Goal: Navigation & Orientation: Find specific page/section

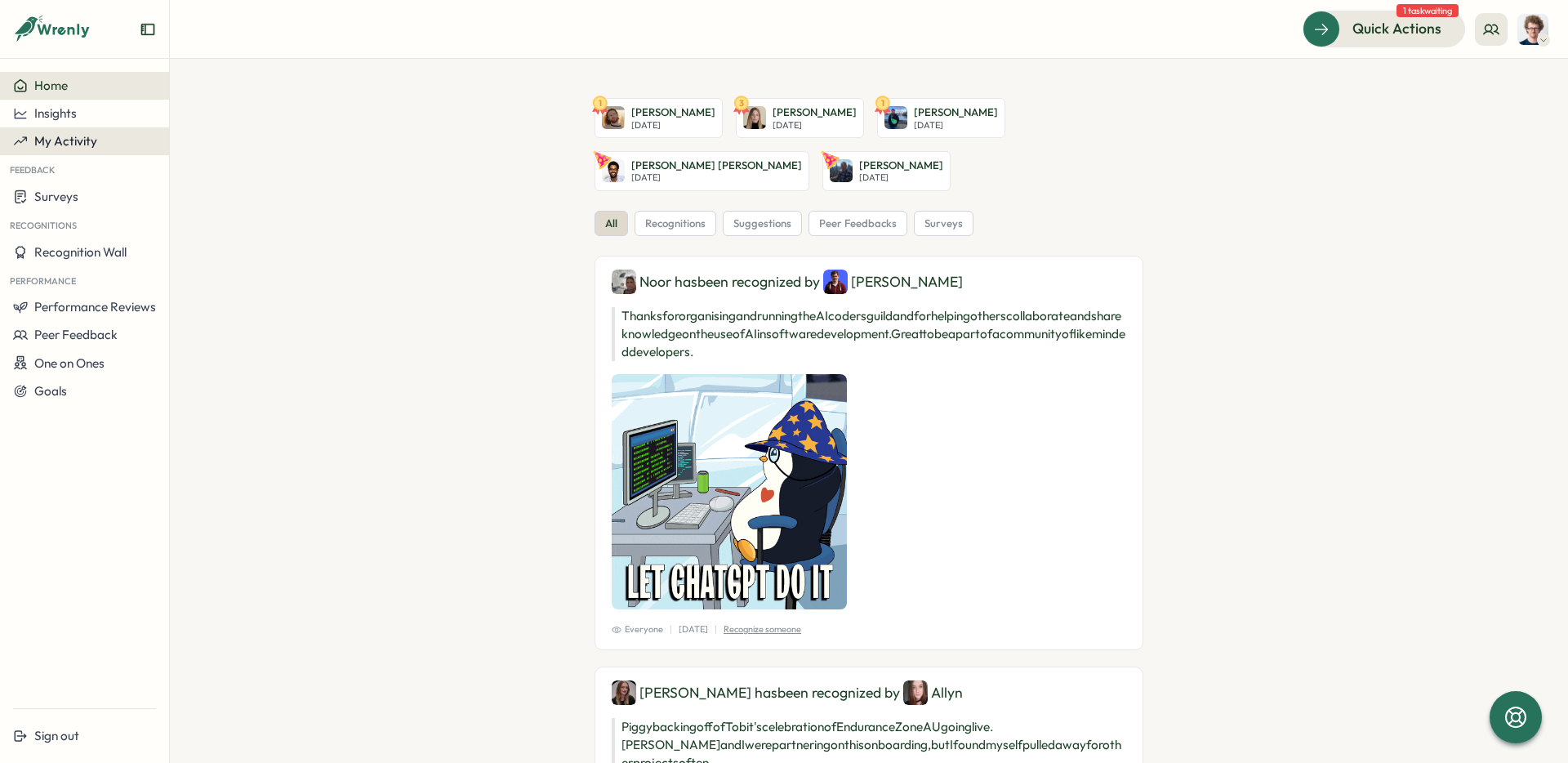
click at [65, 141] on span "My Activity" at bounding box center [66, 140] width 63 height 16
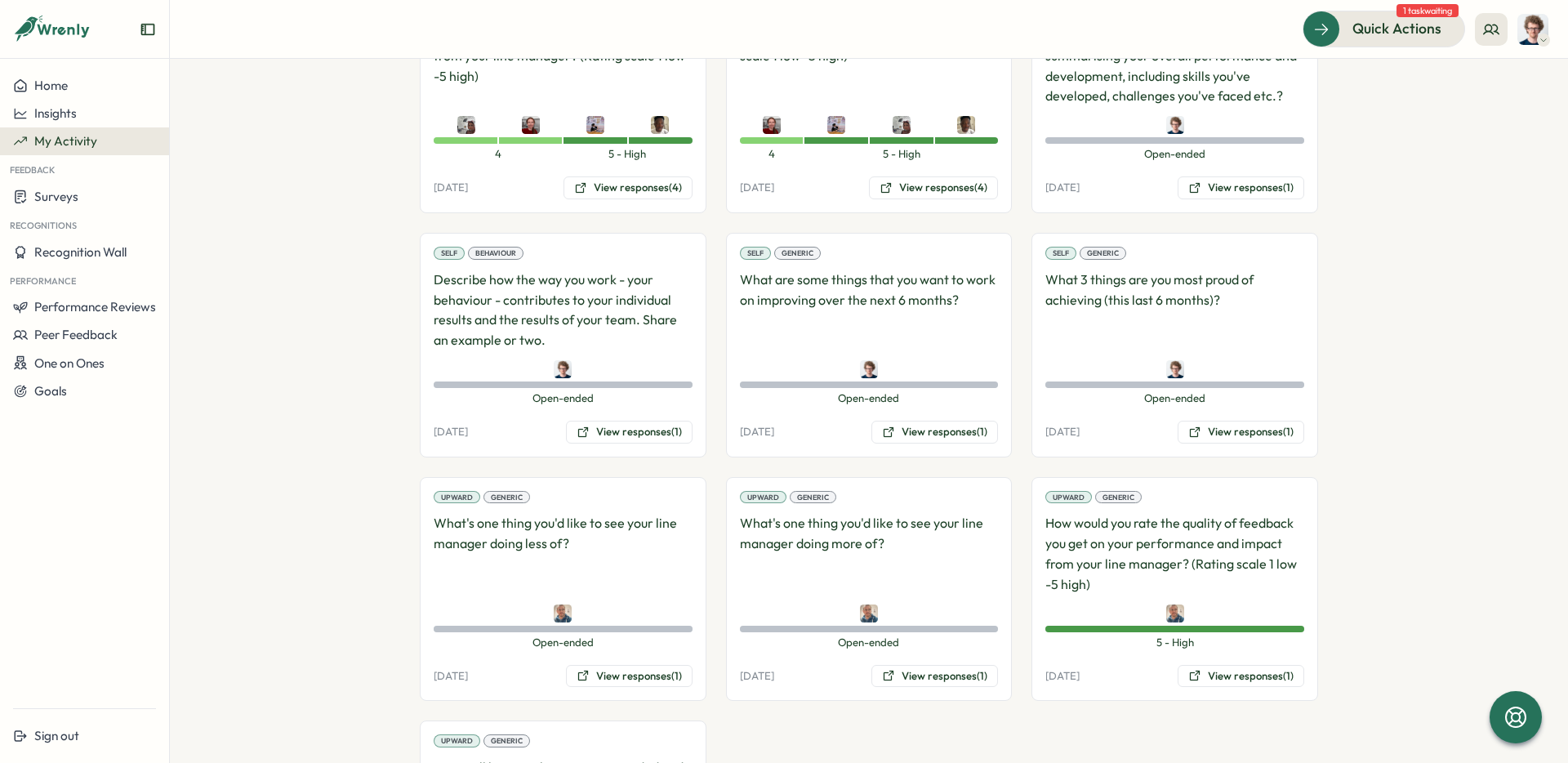
scroll to position [2441, 0]
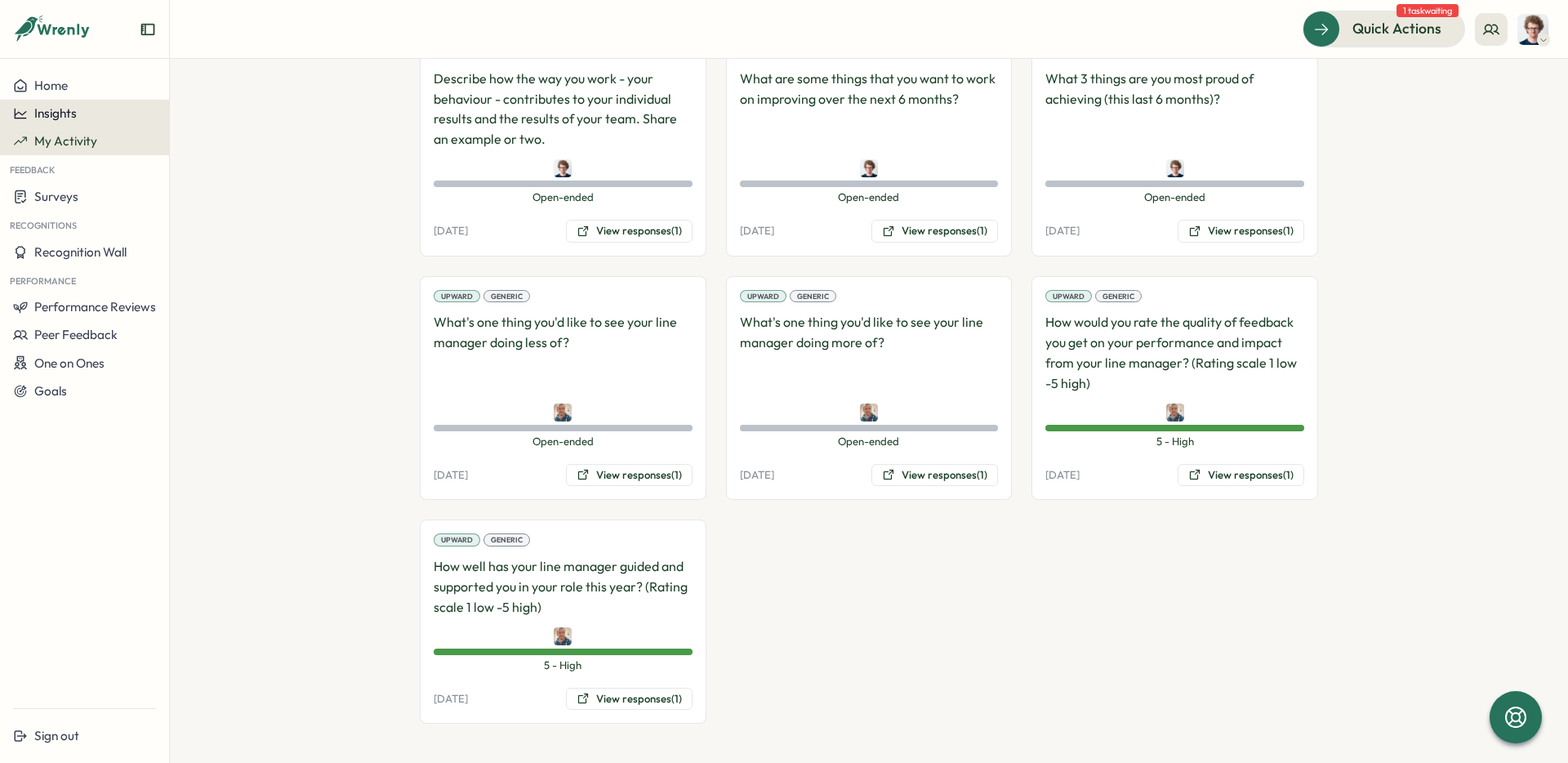
click at [56, 120] on span "Insights" at bounding box center [55, 113] width 42 height 16
click at [233, 150] on div "Performance Review" at bounding box center [231, 144] width 116 height 18
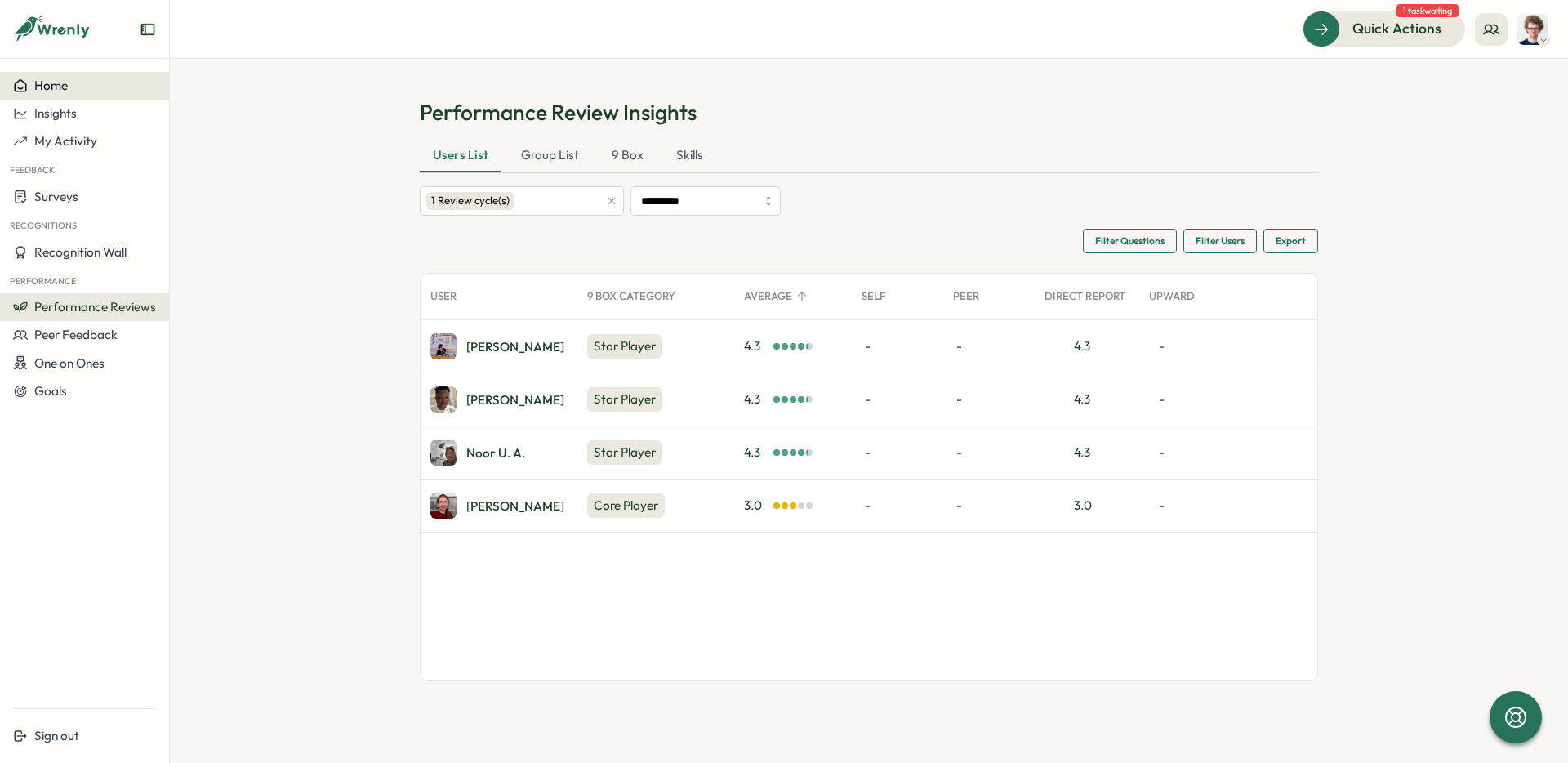
click at [59, 79] on span "Home" at bounding box center [51, 85] width 34 height 16
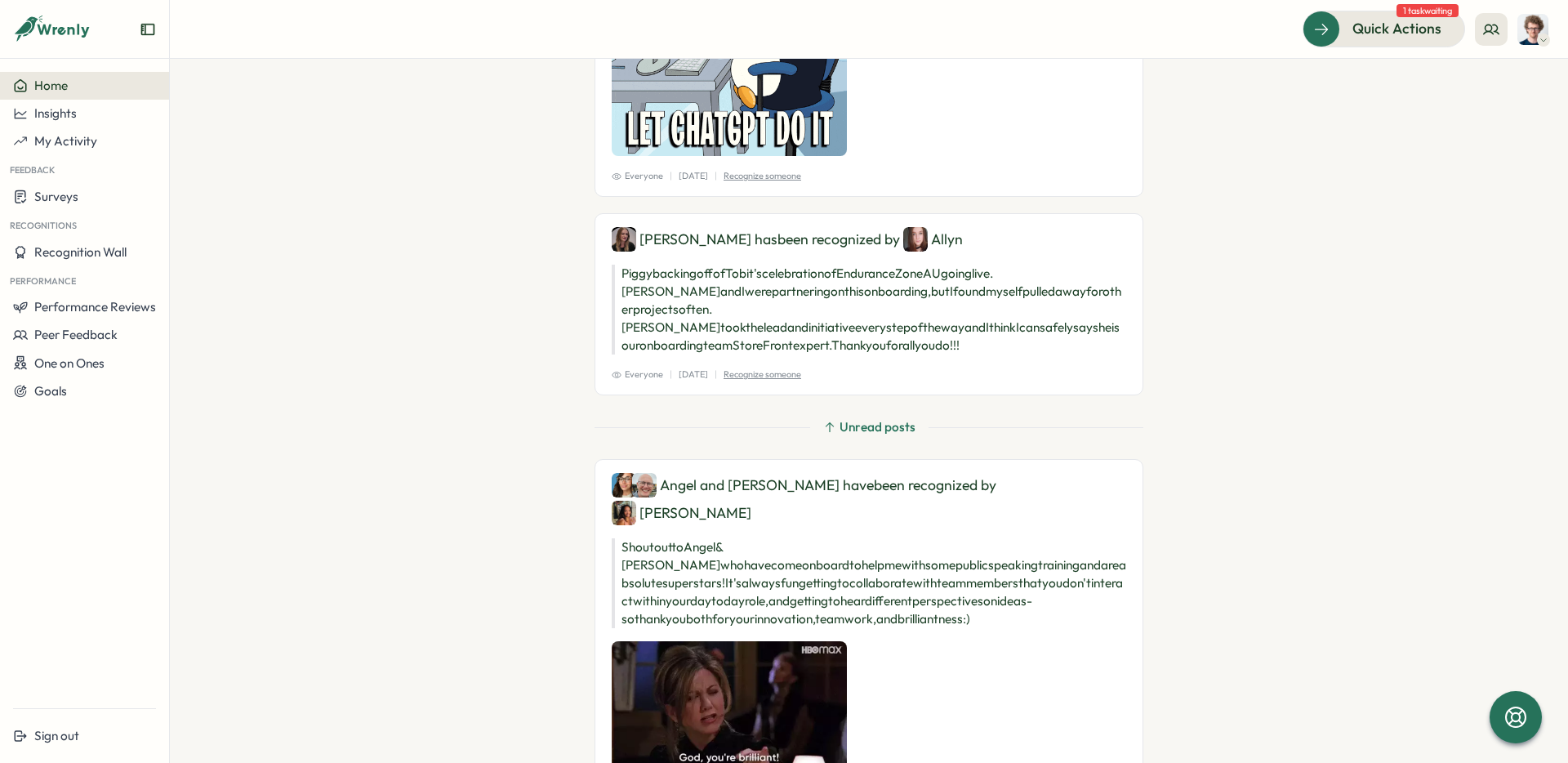
scroll to position [491, 0]
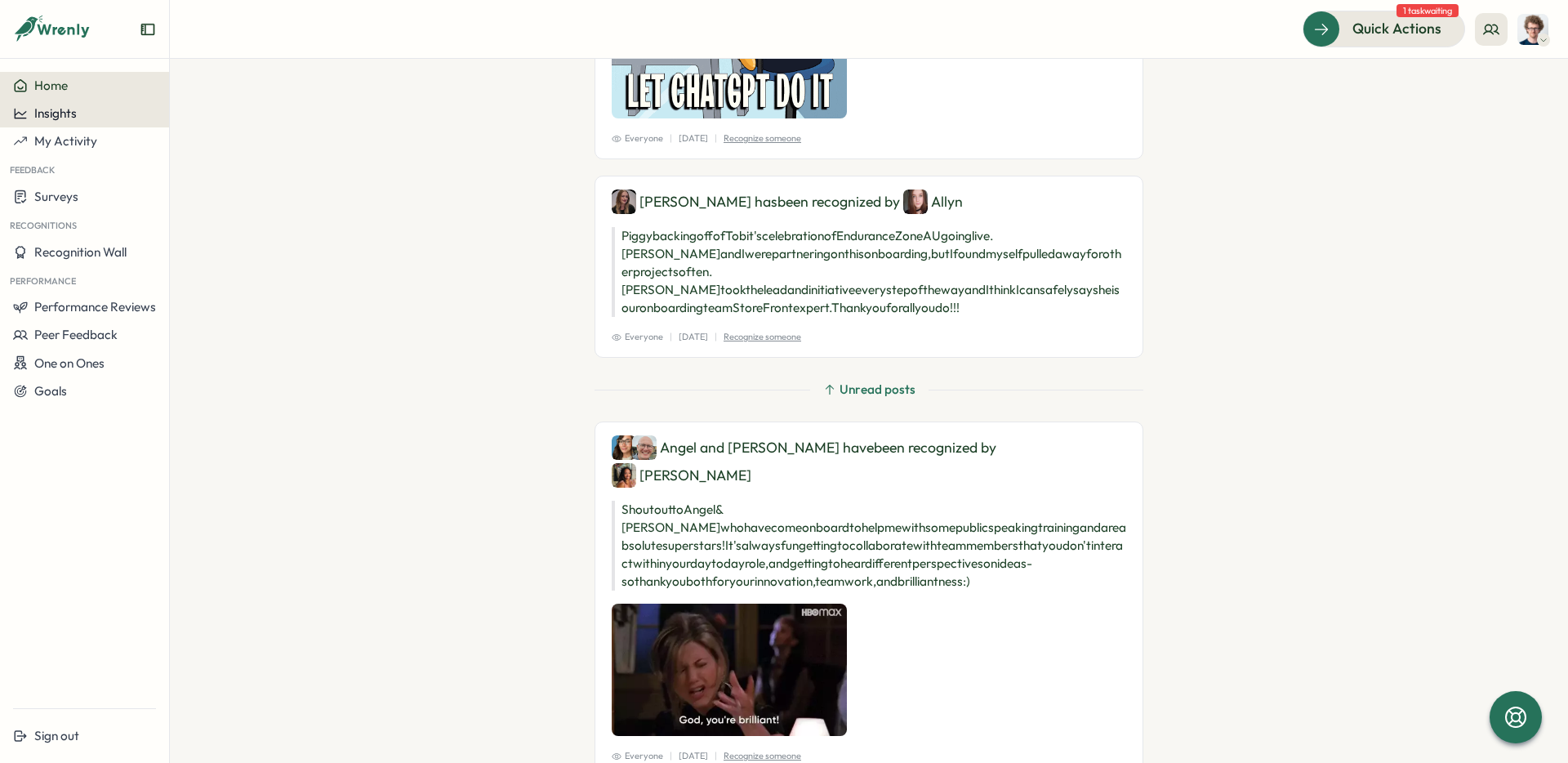
click at [66, 111] on span "Insights" at bounding box center [55, 113] width 42 height 16
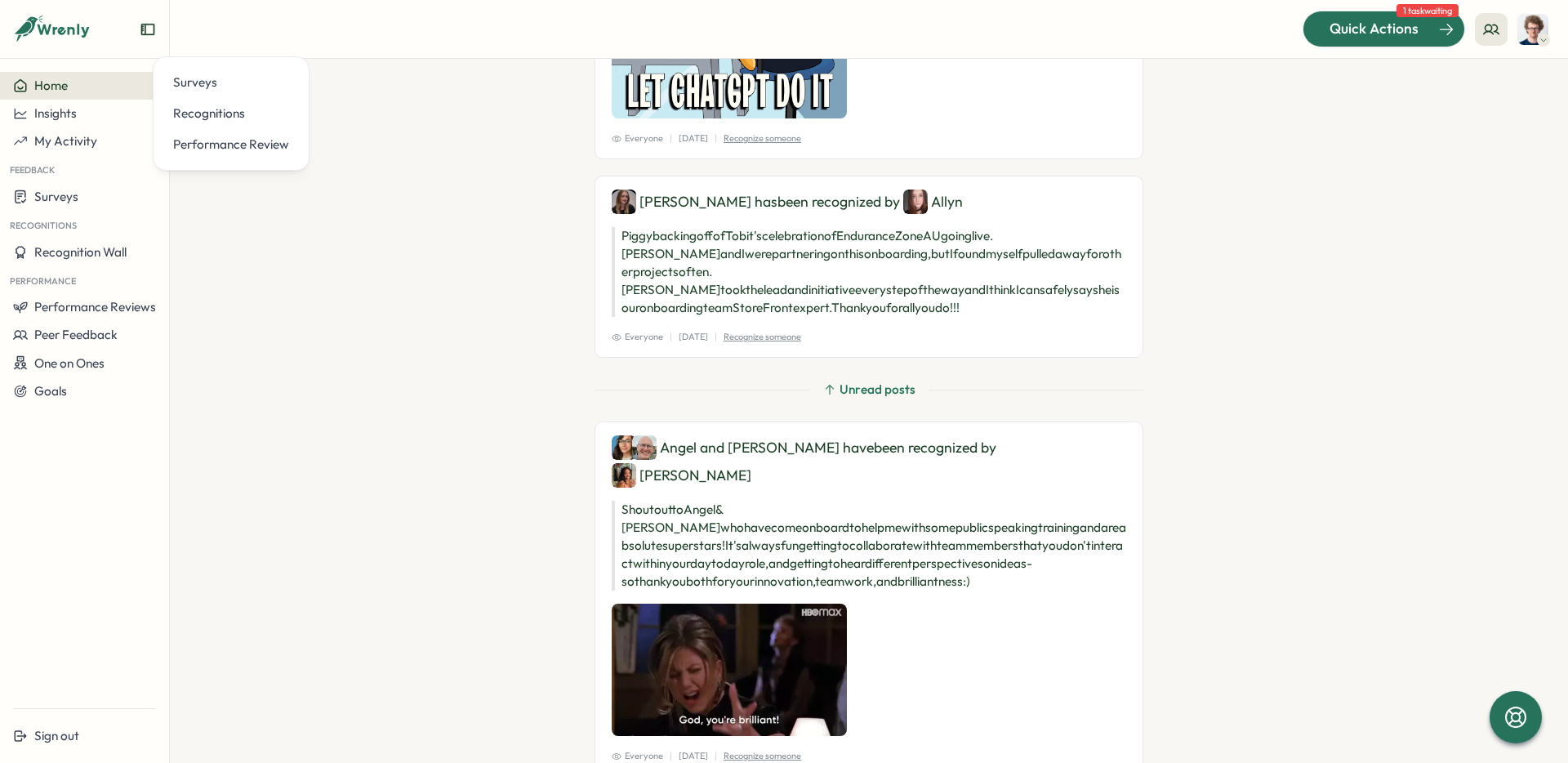
click at [1428, 22] on div "Quick Actions" at bounding box center [1373, 28] width 148 height 22
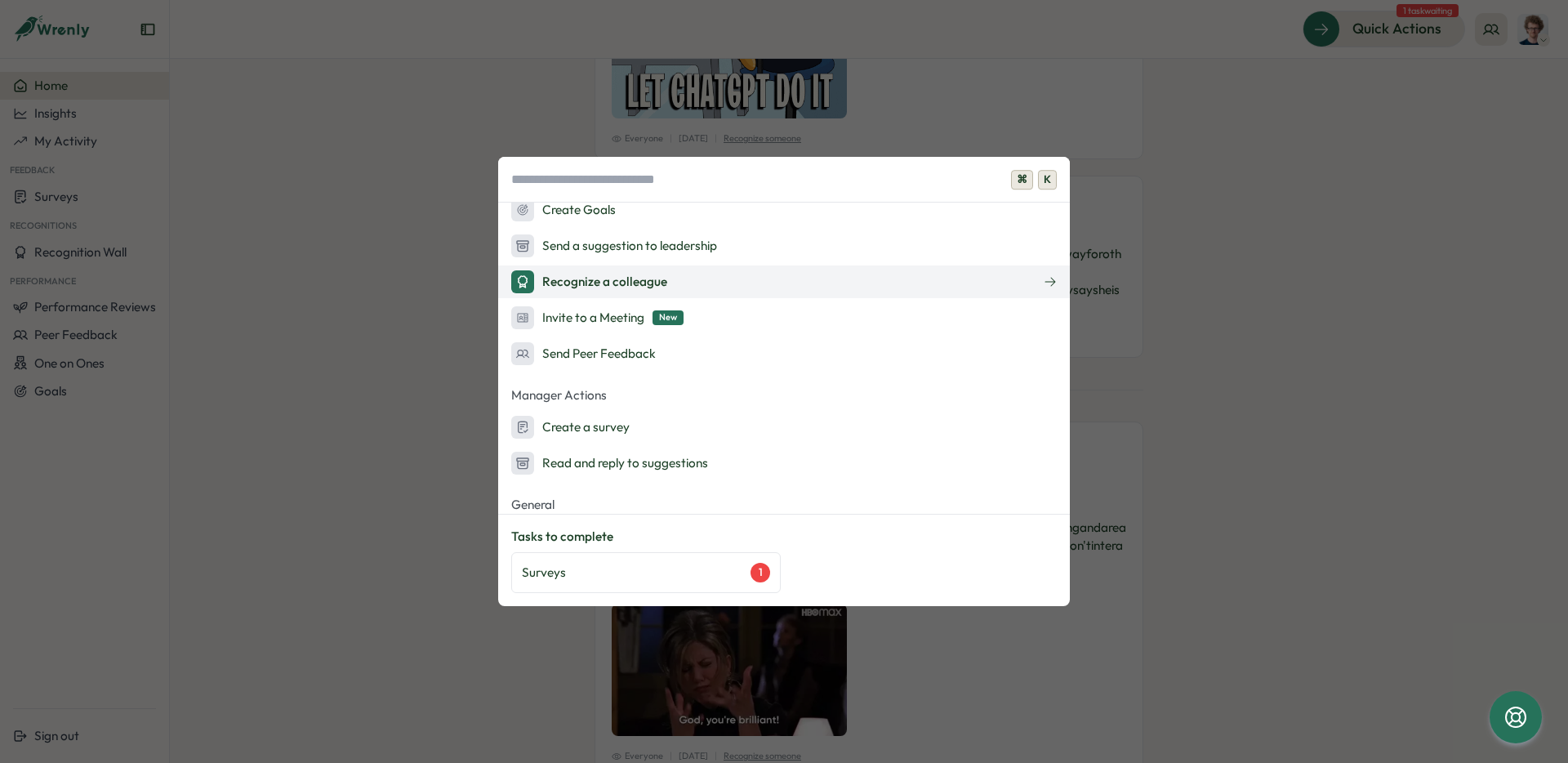
scroll to position [233, 0]
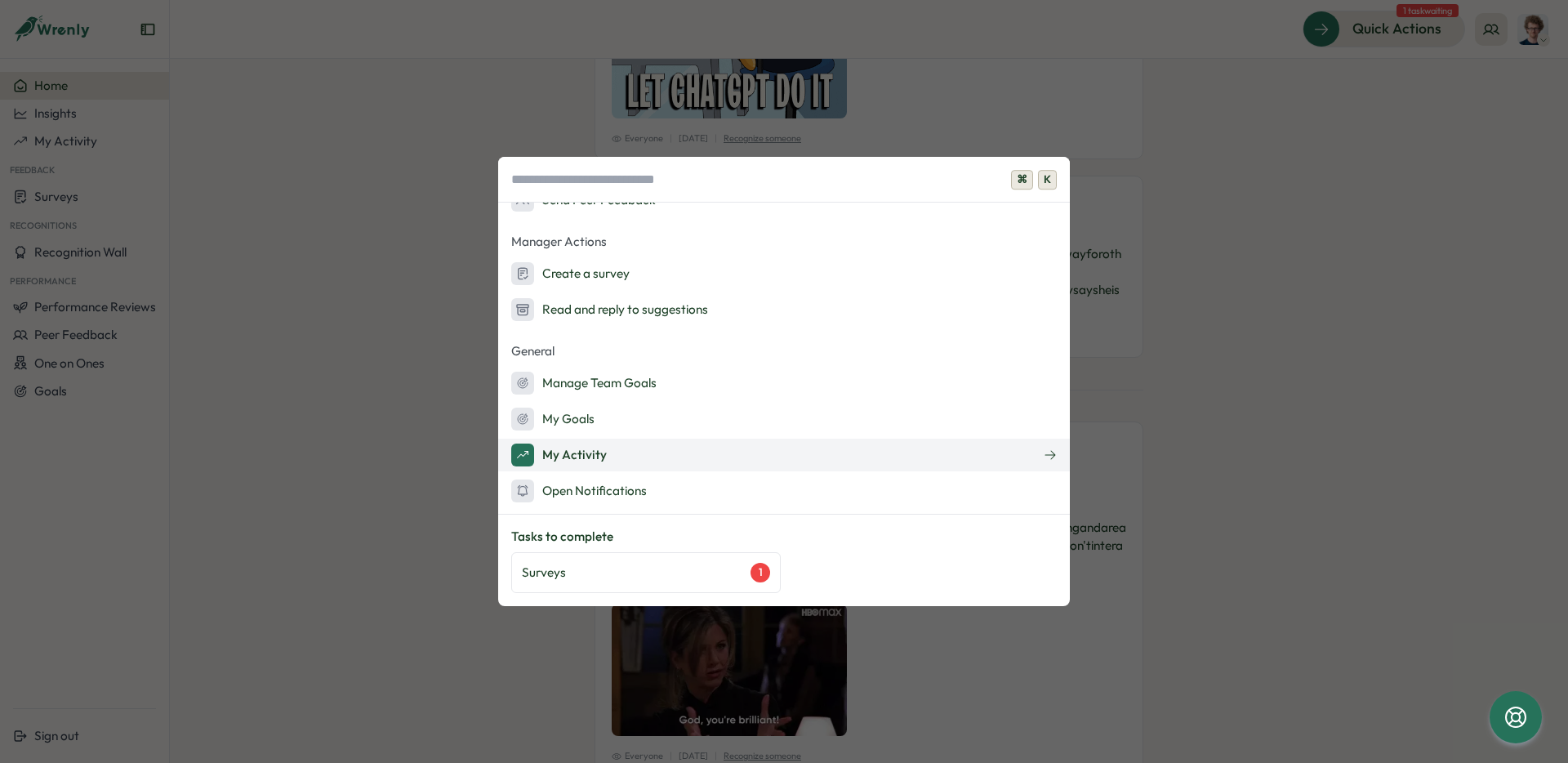
click at [587, 460] on div "My Activity" at bounding box center [559, 455] width 95 height 22
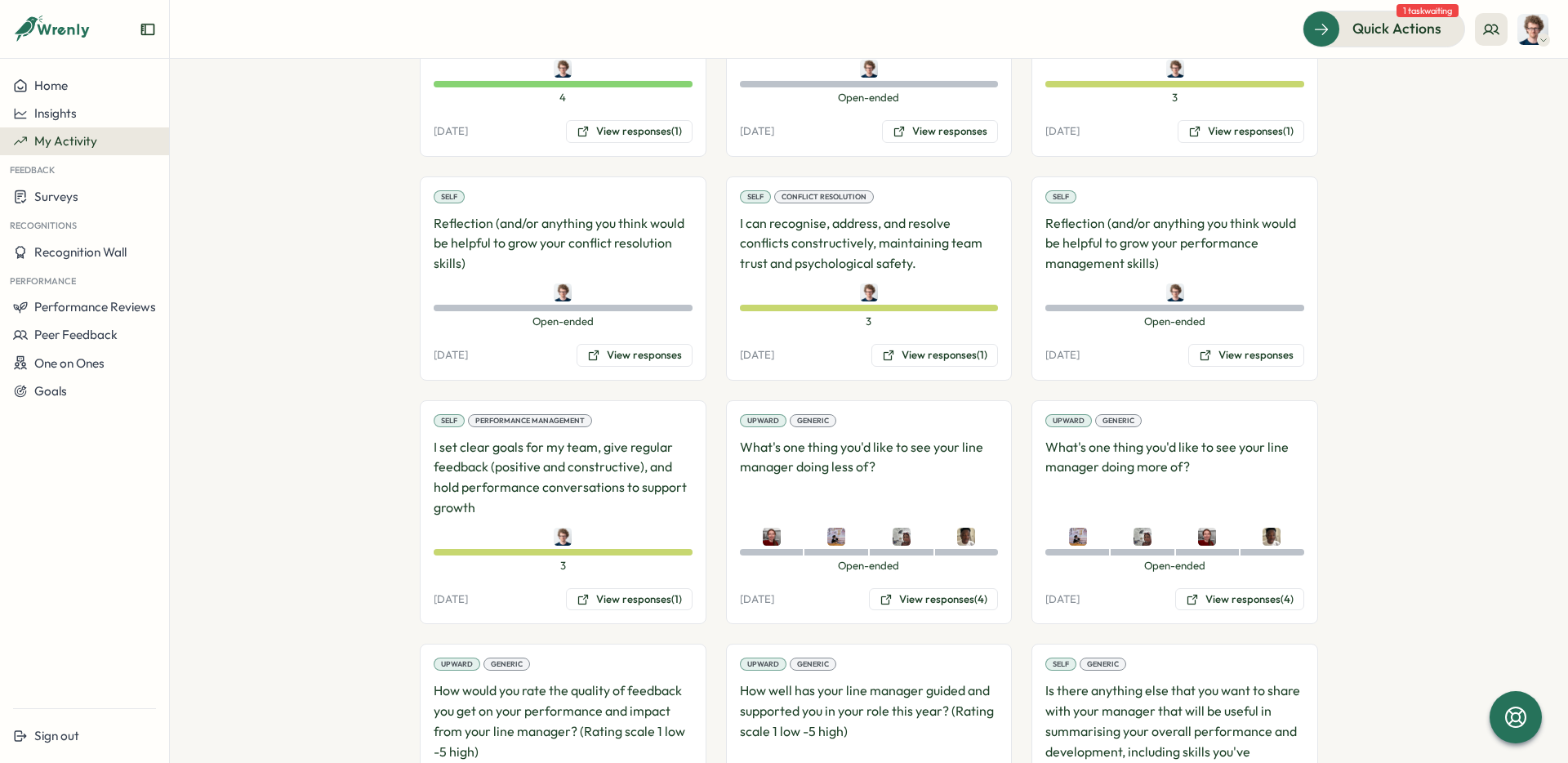
scroll to position [2441, 0]
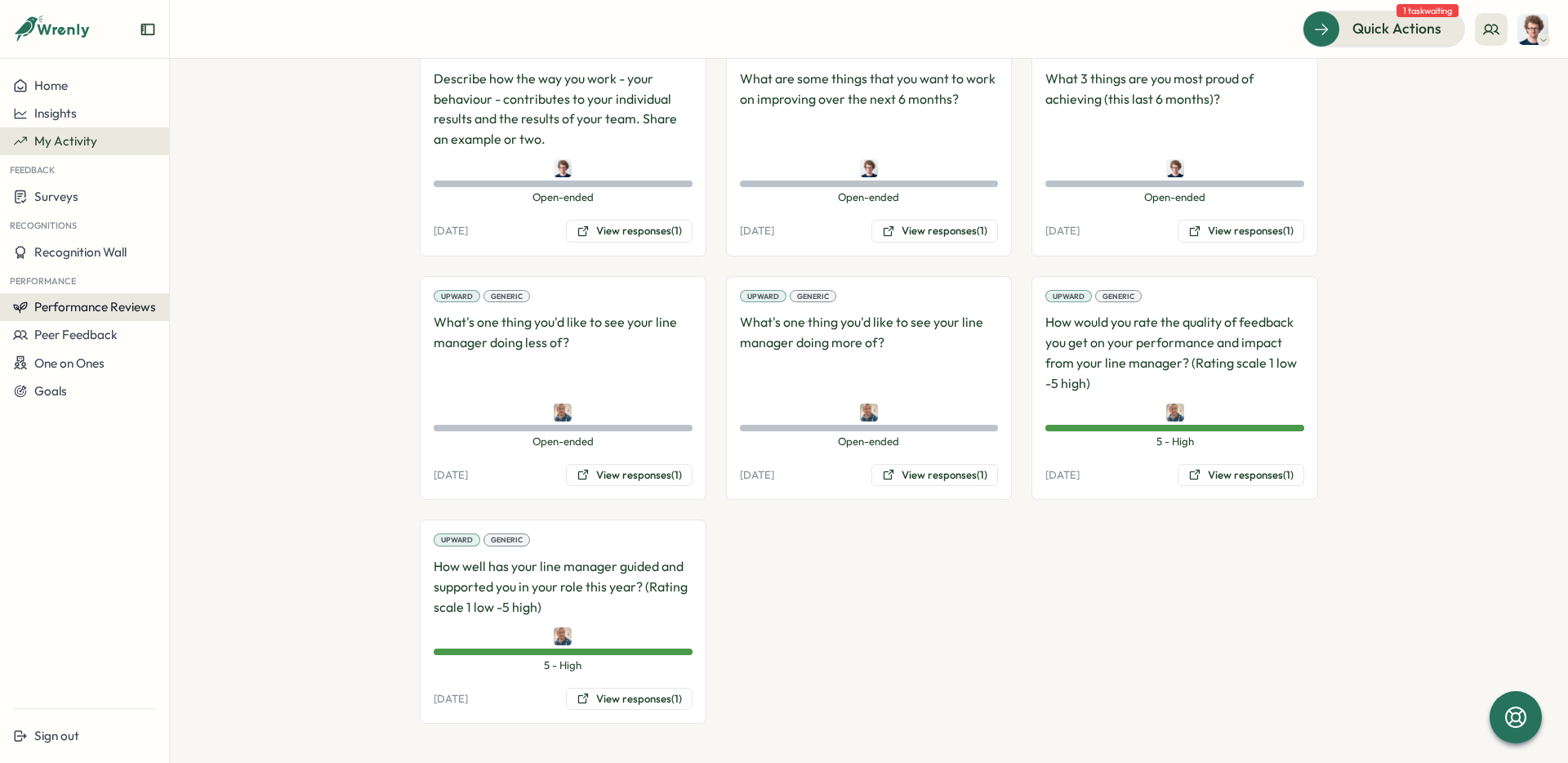
click at [94, 310] on span "Performance Reviews" at bounding box center [95, 306] width 122 height 16
click at [183, 291] on div "Reviews" at bounding box center [196, 291] width 46 height 18
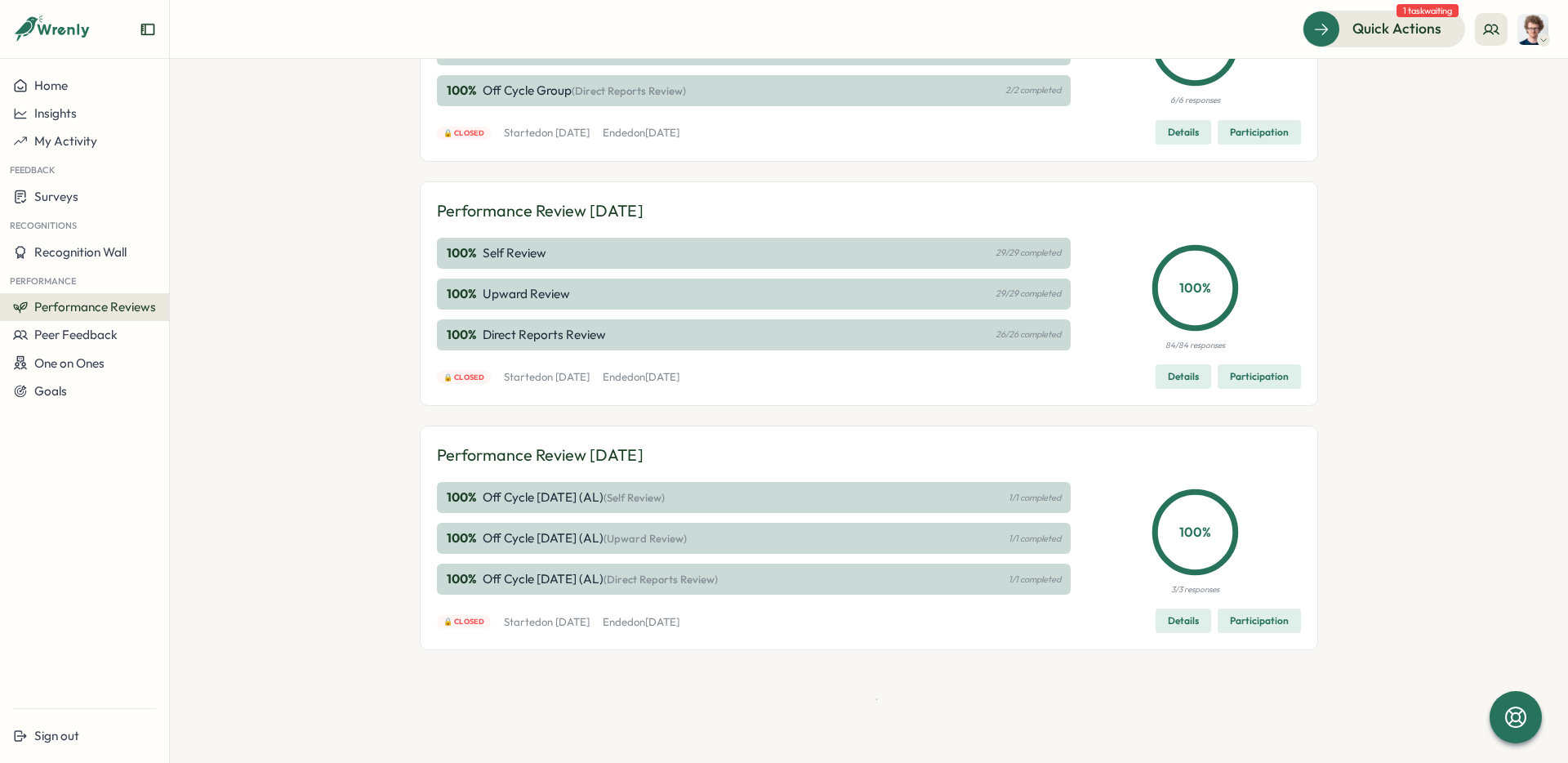
scroll to position [645, 0]
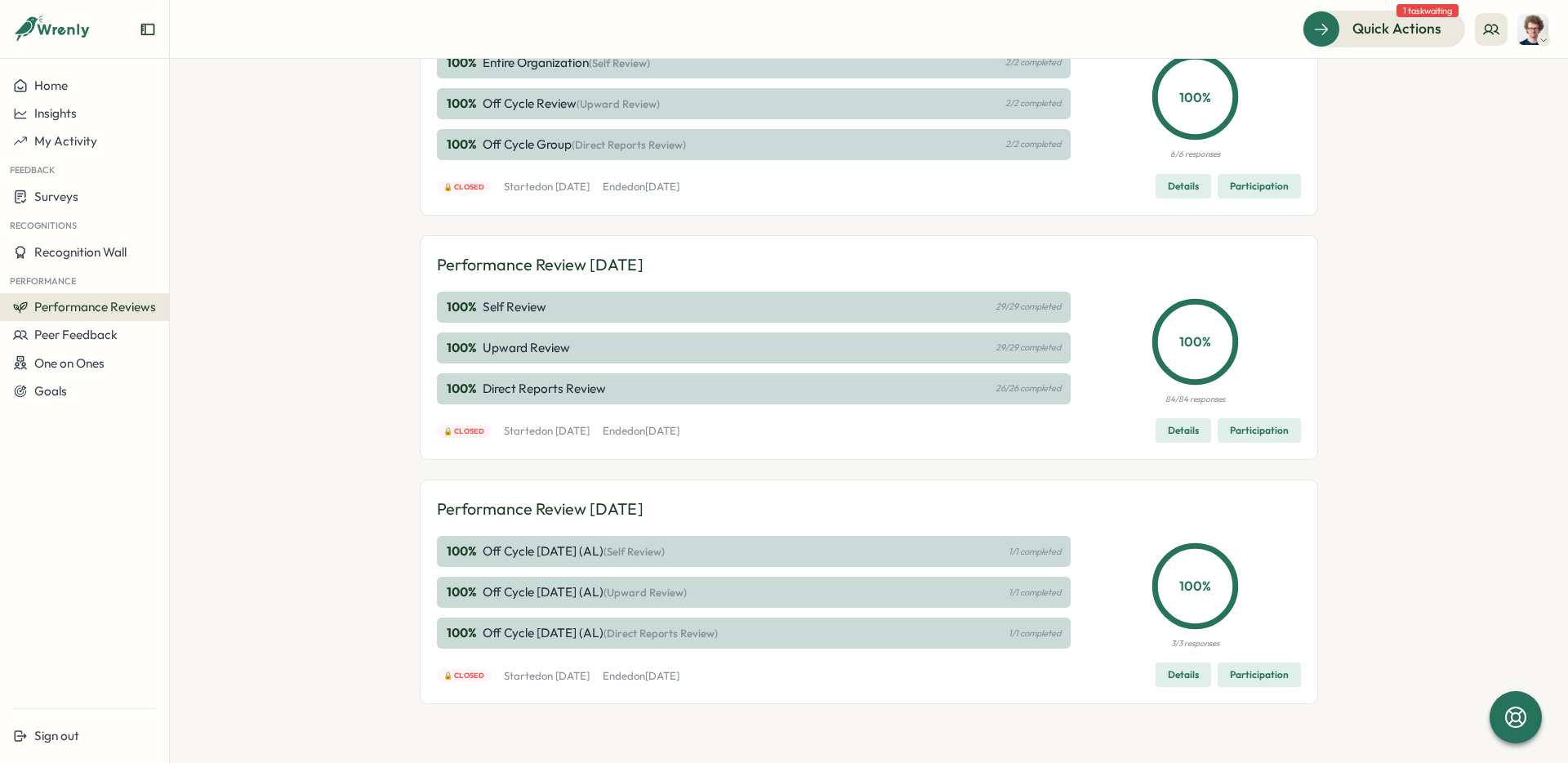
click at [102, 310] on span "Performance Reviews" at bounding box center [95, 306] width 122 height 16
click at [206, 321] on div "Insights" at bounding box center [196, 322] width 46 height 18
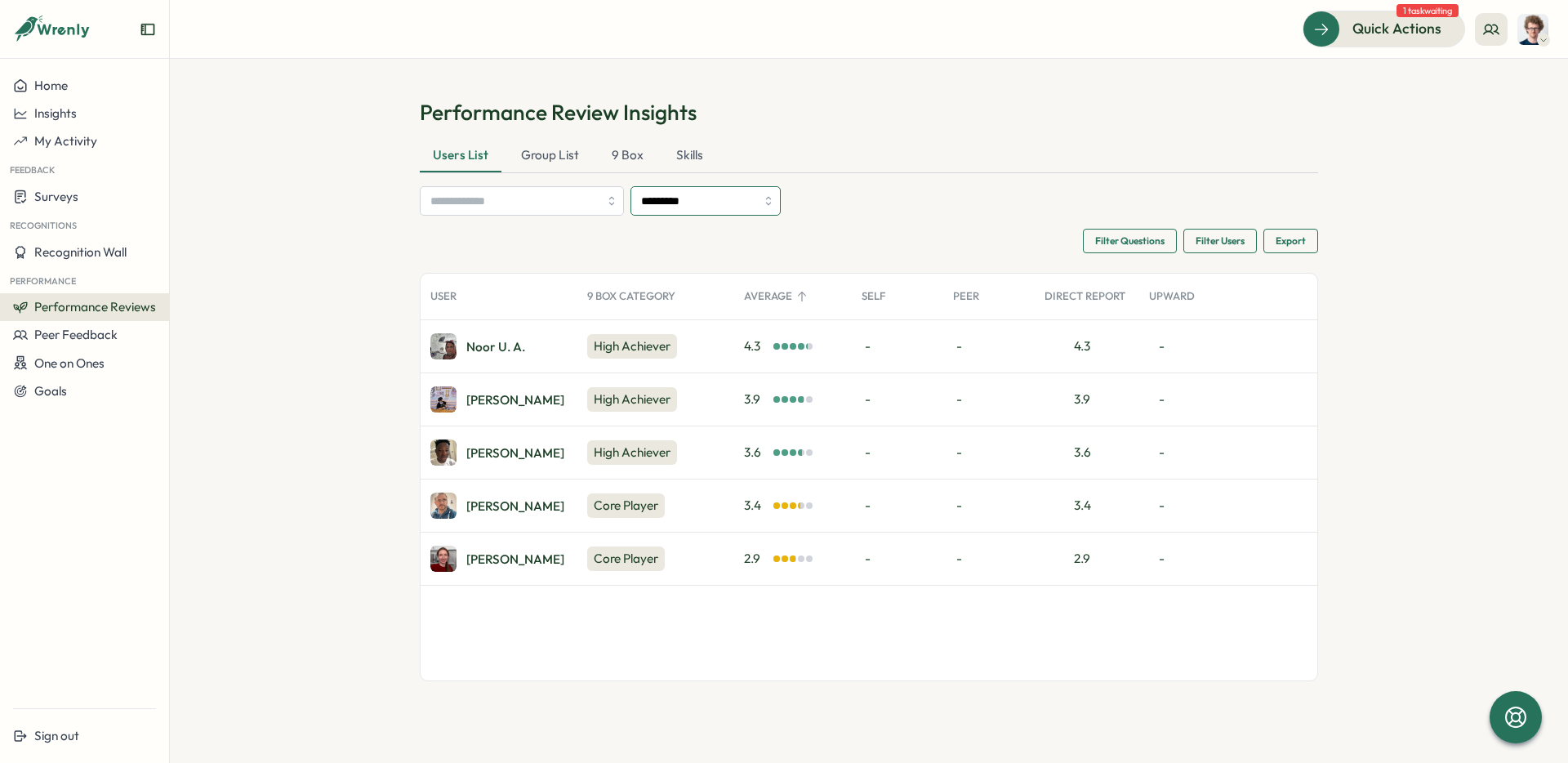
click at [723, 203] on input "*********" at bounding box center [705, 200] width 150 height 29
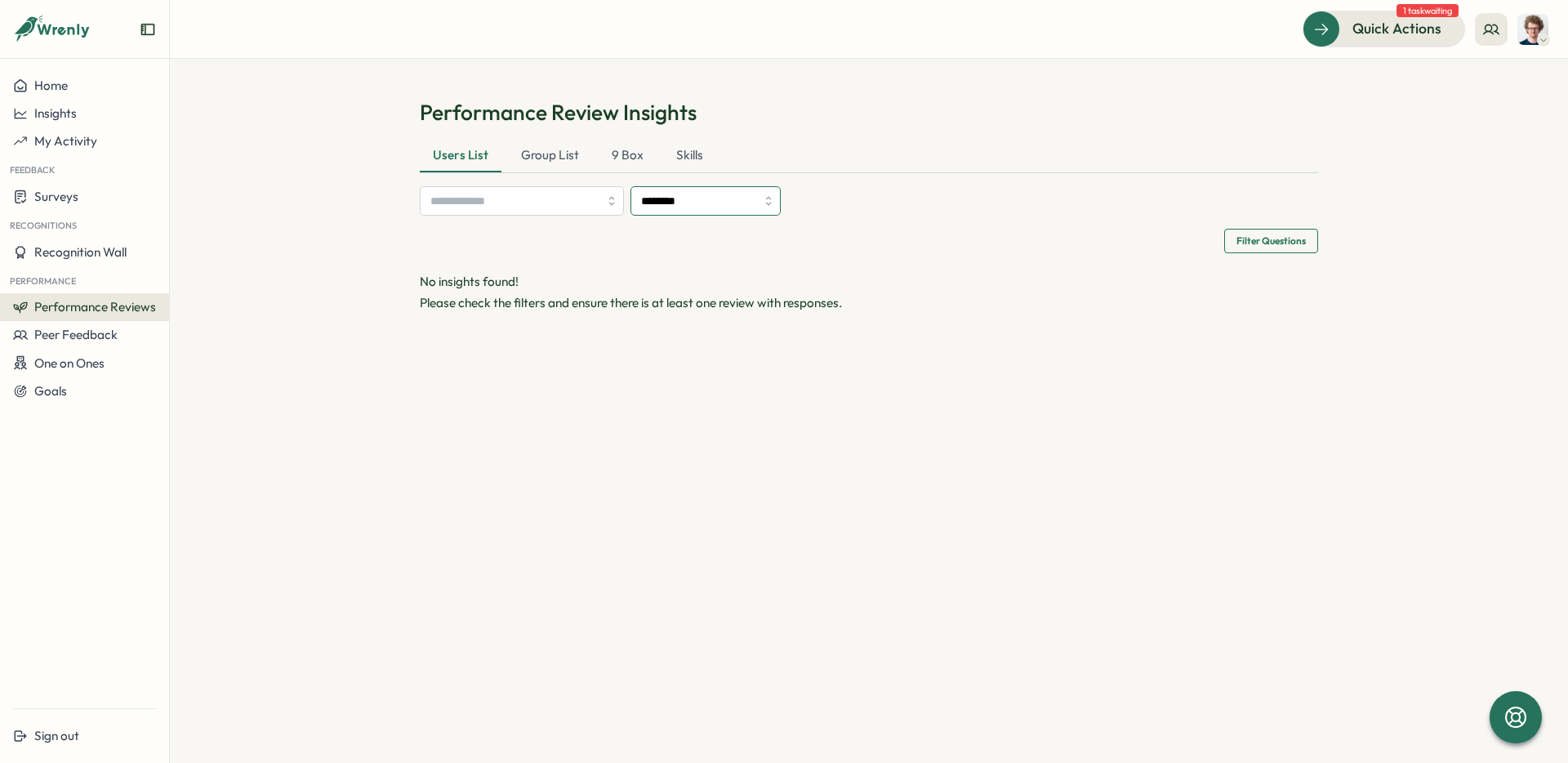
click at [770, 206] on input "********" at bounding box center [705, 200] width 150 height 29
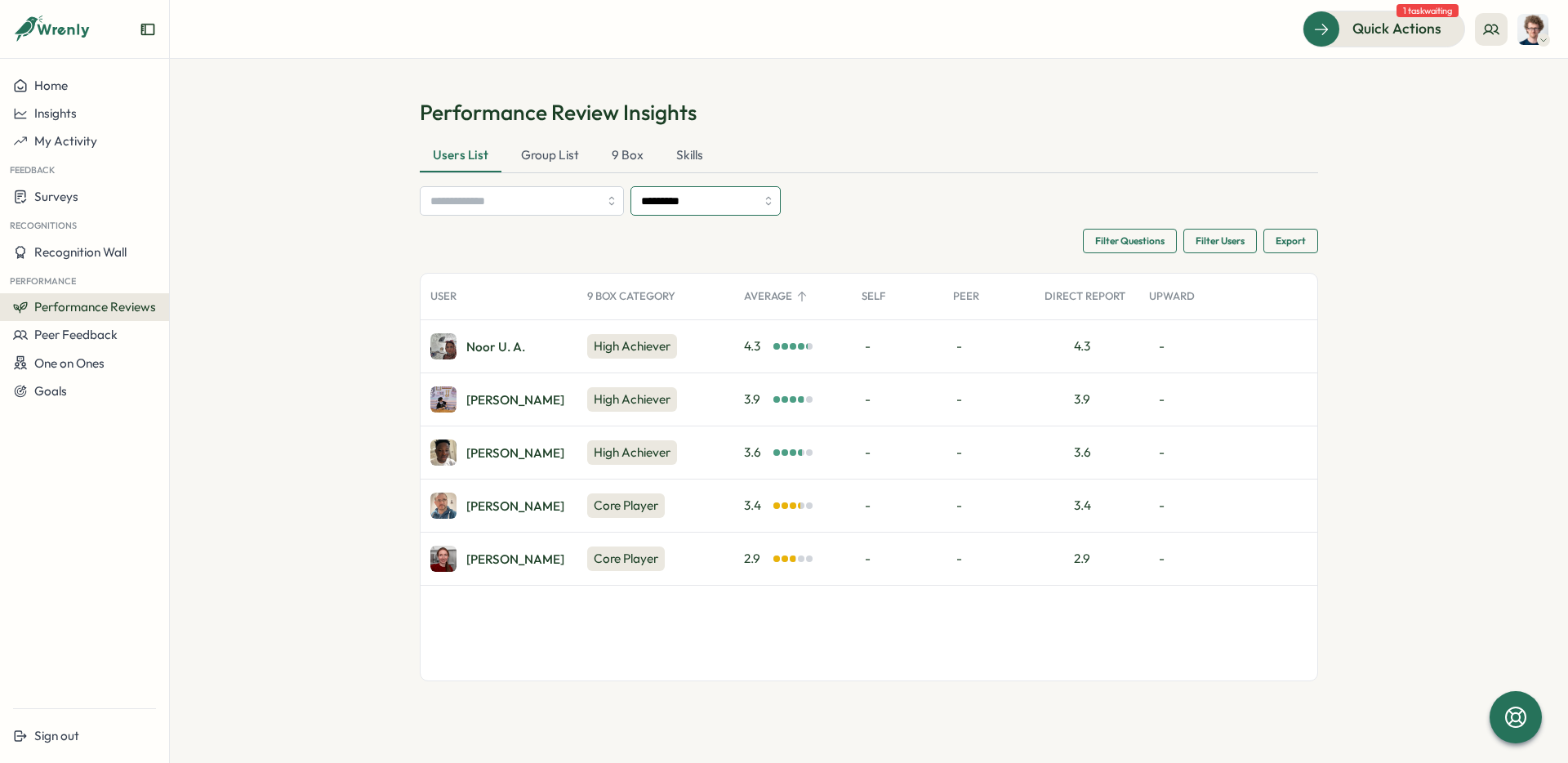
click at [769, 206] on input "*********" at bounding box center [705, 200] width 150 height 29
type input "*********"
click at [1531, 37] on img at bounding box center [1531, 29] width 31 height 31
click at [1511, 107] on div "My Activity" at bounding box center [1505, 110] width 81 height 18
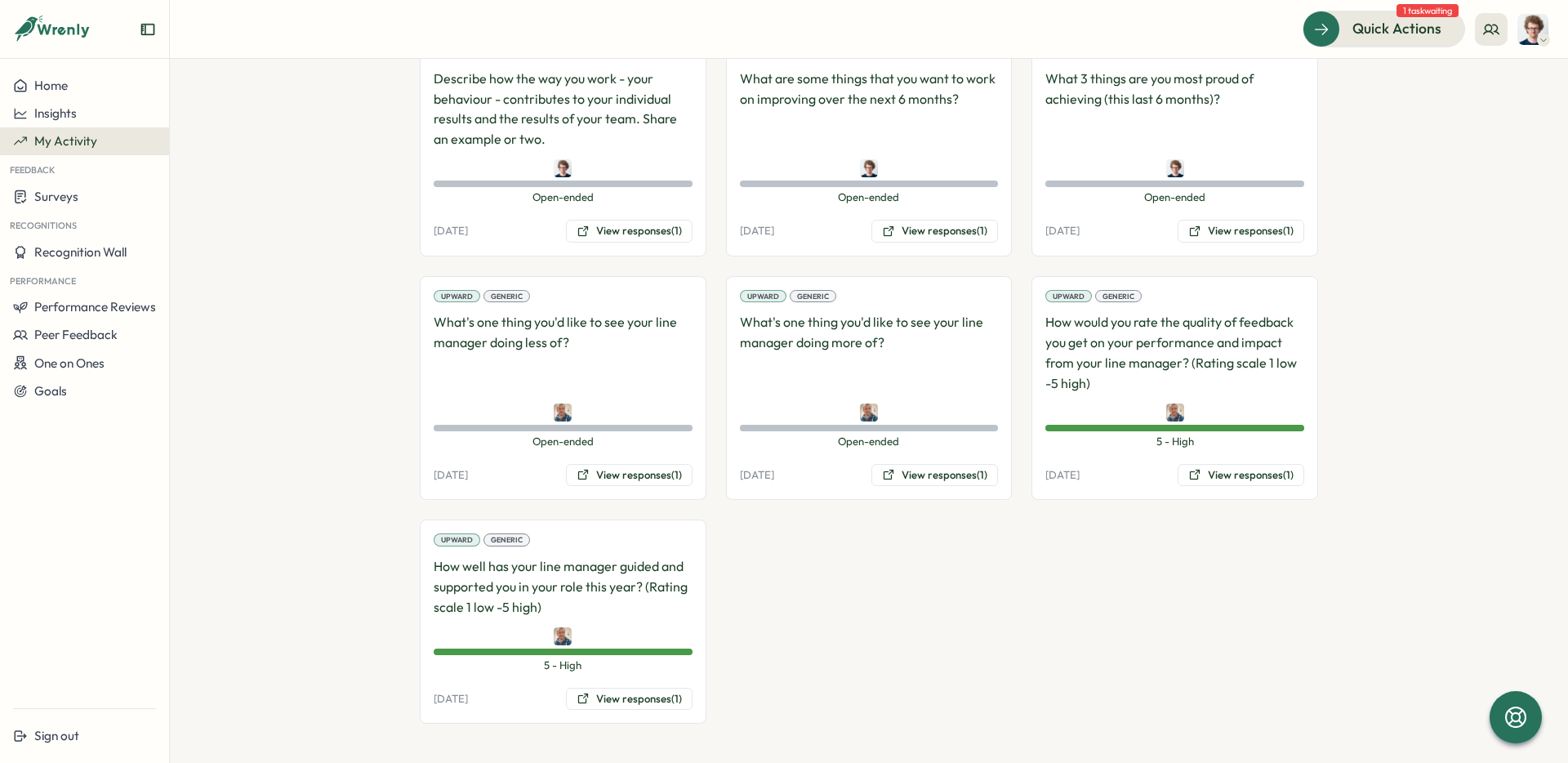
scroll to position [2434, 0]
